Goal: Task Accomplishment & Management: Complete application form

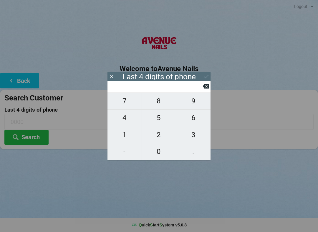
click at [117, 137] on span "1" at bounding box center [124, 135] width 34 height 12
type input "1___"
click at [156, 116] on span "5" at bounding box center [159, 118] width 34 height 12
type input "15__"
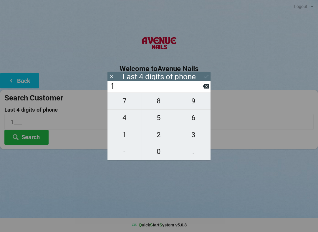
type input "15__"
click at [186, 135] on span "3" at bounding box center [193, 135] width 34 height 12
type input "153_"
click at [130, 131] on span "1" at bounding box center [124, 135] width 34 height 12
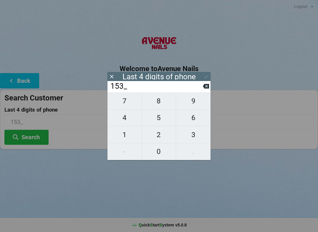
type input "1531"
click at [210, 73] on div "Last 4 digits of phone" at bounding box center [158, 76] width 103 height 9
click at [206, 73] on button at bounding box center [206, 77] width 6 height 8
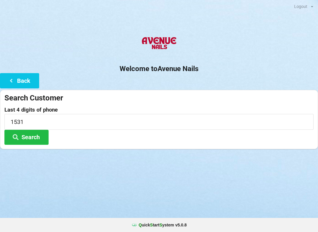
click at [208, 76] on div "Welcome to Avenue Nails Back Search Customer Last 4 digits of phone 1531 Search" at bounding box center [159, 90] width 318 height 117
click at [29, 144] on button "Search" at bounding box center [26, 137] width 44 height 15
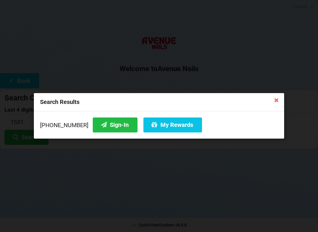
click at [107, 123] on button "Sign-In" at bounding box center [115, 125] width 45 height 15
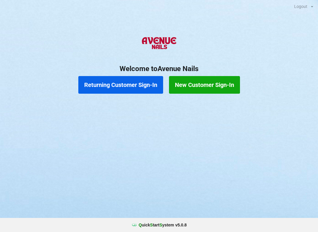
click at [134, 85] on button "Returning Customer Sign-In" at bounding box center [120, 85] width 85 height 18
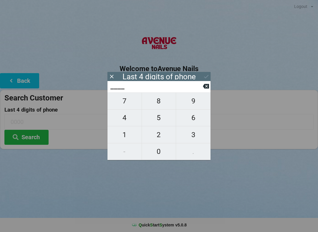
click at [160, 104] on span "8" at bounding box center [159, 101] width 34 height 12
type input "8___"
click at [203, 86] on icon at bounding box center [206, 86] width 6 height 6
click at [197, 116] on span "6" at bounding box center [193, 118] width 34 height 12
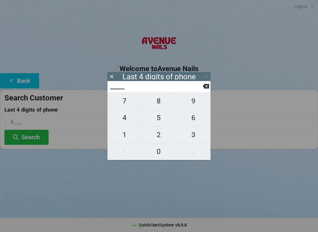
type input "6___"
click at [197, 115] on span "6" at bounding box center [193, 118] width 34 height 12
type input "66__"
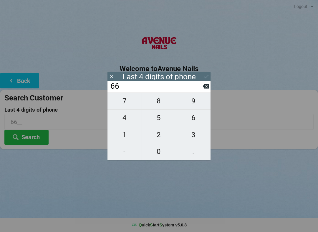
click at [164, 118] on span "5" at bounding box center [159, 118] width 34 height 12
type input "665_"
click at [196, 135] on span "3" at bounding box center [193, 135] width 34 height 12
type input "6653"
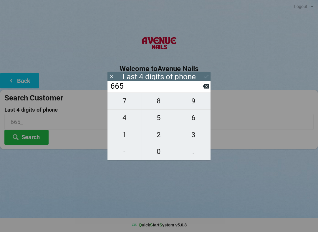
type input "6653"
click at [205, 75] on icon at bounding box center [206, 77] width 6 height 6
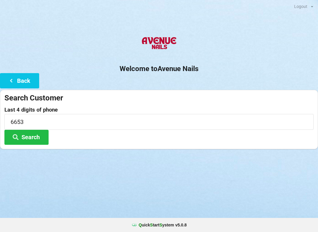
click at [32, 135] on button "Search" at bounding box center [26, 137] width 44 height 15
click at [10, 83] on icon at bounding box center [11, 80] width 7 height 5
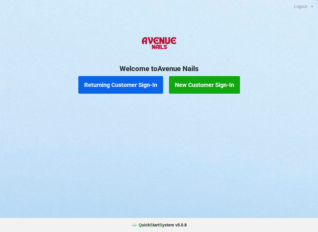
click at [193, 81] on button "New Customer Sign-In" at bounding box center [204, 85] width 71 height 18
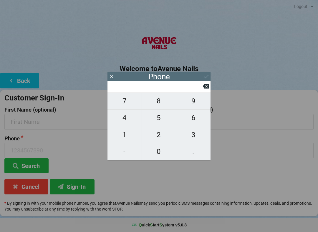
click at [159, 104] on span "8" at bounding box center [159, 101] width 34 height 12
type input "8"
click at [193, 103] on span "9" at bounding box center [193, 101] width 34 height 12
type input "89"
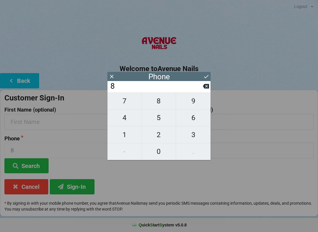
type input "89"
click at [206, 85] on button at bounding box center [206, 86] width 6 height 8
click at [194, 118] on span "6" at bounding box center [193, 118] width 34 height 12
type input "86"
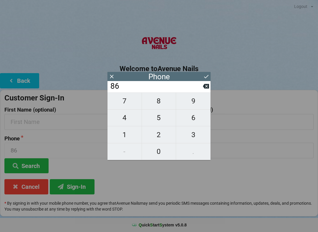
click at [192, 136] on span "3" at bounding box center [193, 135] width 34 height 12
type input "863"
click at [130, 107] on span "7" at bounding box center [124, 101] width 34 height 12
type input "8637"
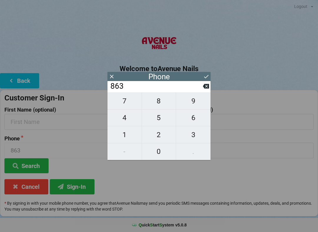
type input "8637"
click at [159, 148] on span "0" at bounding box center [159, 152] width 34 height 12
type input "86370"
click at [197, 101] on span "9" at bounding box center [193, 101] width 34 height 12
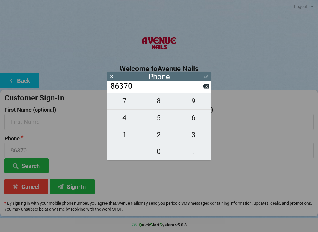
type input "863709"
click at [201, 116] on span "6" at bounding box center [193, 118] width 34 height 12
type input "8637096"
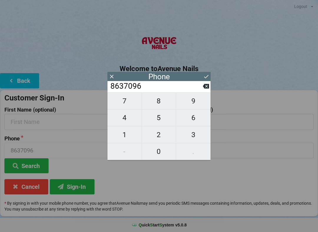
click at [198, 117] on span "6" at bounding box center [193, 118] width 34 height 12
type input "86370966"
click at [161, 114] on span "5" at bounding box center [159, 118] width 34 height 12
type input "863709665"
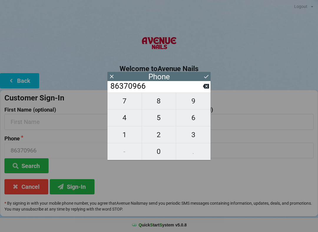
type input "863709665"
click at [193, 135] on span "3" at bounding box center [193, 135] width 34 height 12
type input "8637096653"
click at [204, 74] on icon at bounding box center [206, 77] width 6 height 6
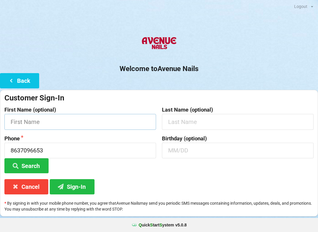
click at [111, 117] on input "text" at bounding box center [79, 122] width 151 height 16
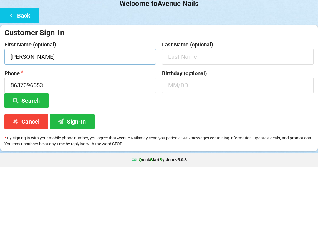
type input "[PERSON_NAME]"
click at [261, 136] on div "Birthday (optional)" at bounding box center [237, 155] width 157 height 38
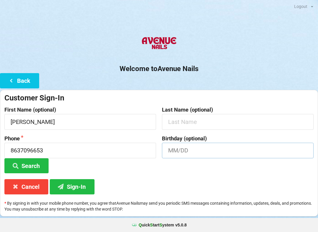
click at [186, 151] on input "text" at bounding box center [237, 151] width 151 height 16
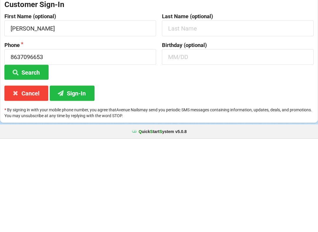
click at [258, 90] on div "Customer Sign-In First Name (optional) [PERSON_NAME] Last Name (optional) Phone…" at bounding box center [159, 153] width 318 height 127
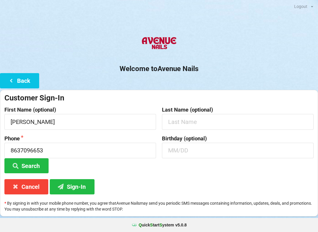
click at [76, 179] on button "Sign-In" at bounding box center [72, 186] width 45 height 15
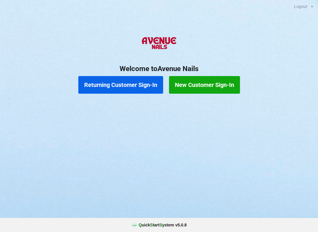
click at [131, 79] on button "Returning Customer Sign-In" at bounding box center [120, 85] width 85 height 18
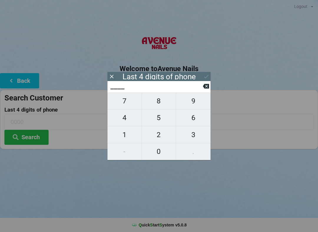
click at [126, 103] on span "7" at bounding box center [124, 101] width 34 height 12
type input "7___"
click at [159, 150] on span "0" at bounding box center [159, 152] width 34 height 12
type input "70__"
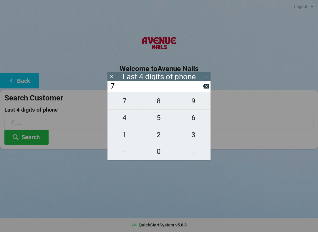
type input "70__"
click at [160, 101] on span "8" at bounding box center [159, 101] width 34 height 12
type input "708_"
click at [126, 105] on span "7" at bounding box center [124, 101] width 34 height 12
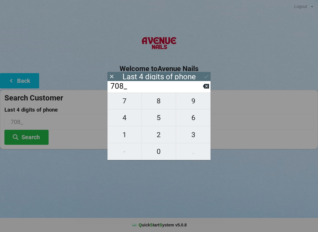
type input "7087"
click at [127, 138] on div "7 8 9 4 5 6 1 2 3 - 0 ." at bounding box center [158, 127] width 103 height 68
click at [205, 89] on icon at bounding box center [206, 86] width 6 height 5
click at [204, 89] on icon at bounding box center [206, 86] width 6 height 5
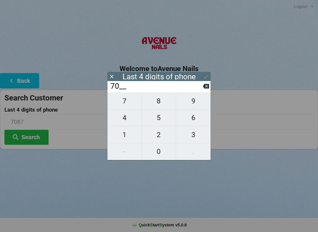
click at [203, 89] on icon at bounding box center [206, 86] width 6 height 6
click at [205, 89] on icon at bounding box center [206, 86] width 6 height 5
click at [128, 104] on span "7" at bounding box center [124, 101] width 34 height 12
type input "7___"
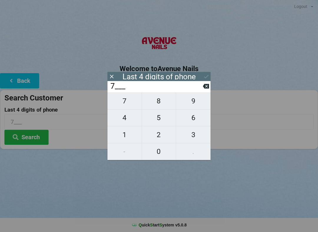
click at [196, 133] on span "3" at bounding box center [193, 135] width 34 height 12
type input "73__"
click at [123, 101] on span "7" at bounding box center [124, 101] width 34 height 12
type input "737_"
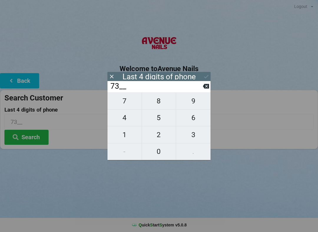
type input "737_"
click at [202, 88] on input "737_" at bounding box center [156, 86] width 93 height 9
click at [200, 87] on input "737_" at bounding box center [156, 86] width 93 height 9
click at [201, 86] on input "737_" at bounding box center [156, 86] width 93 height 9
click at [203, 87] on icon at bounding box center [206, 86] width 6 height 6
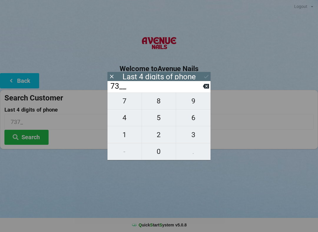
click at [201, 87] on input "73__" at bounding box center [156, 86] width 93 height 9
click at [200, 89] on input "73__" at bounding box center [156, 86] width 93 height 9
click at [204, 87] on icon at bounding box center [206, 86] width 6 height 5
click at [203, 86] on icon at bounding box center [206, 86] width 6 height 6
click at [203, 87] on icon at bounding box center [206, 86] width 6 height 6
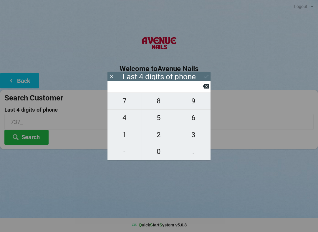
click at [126, 119] on span "4" at bounding box center [124, 118] width 34 height 12
type input "4___"
click at [198, 134] on span "3" at bounding box center [193, 135] width 34 height 12
type input "43__"
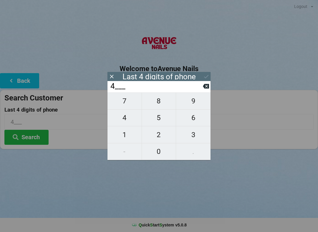
type input "43__"
click at [198, 117] on span "6" at bounding box center [193, 118] width 34 height 12
type input "436_"
click at [128, 98] on button "7" at bounding box center [124, 101] width 34 height 17
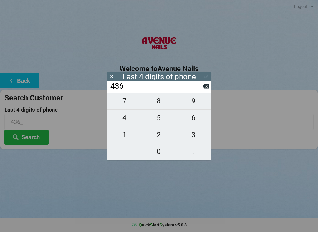
type input "4367"
click at [206, 74] on icon at bounding box center [206, 77] width 6 height 6
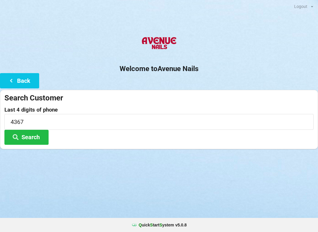
click at [35, 136] on button "Search" at bounding box center [26, 137] width 44 height 15
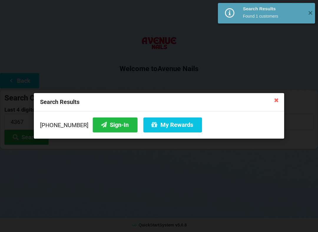
click at [113, 125] on button "Sign-In" at bounding box center [115, 125] width 45 height 15
